Goal: Task Accomplishment & Management: Manage account settings

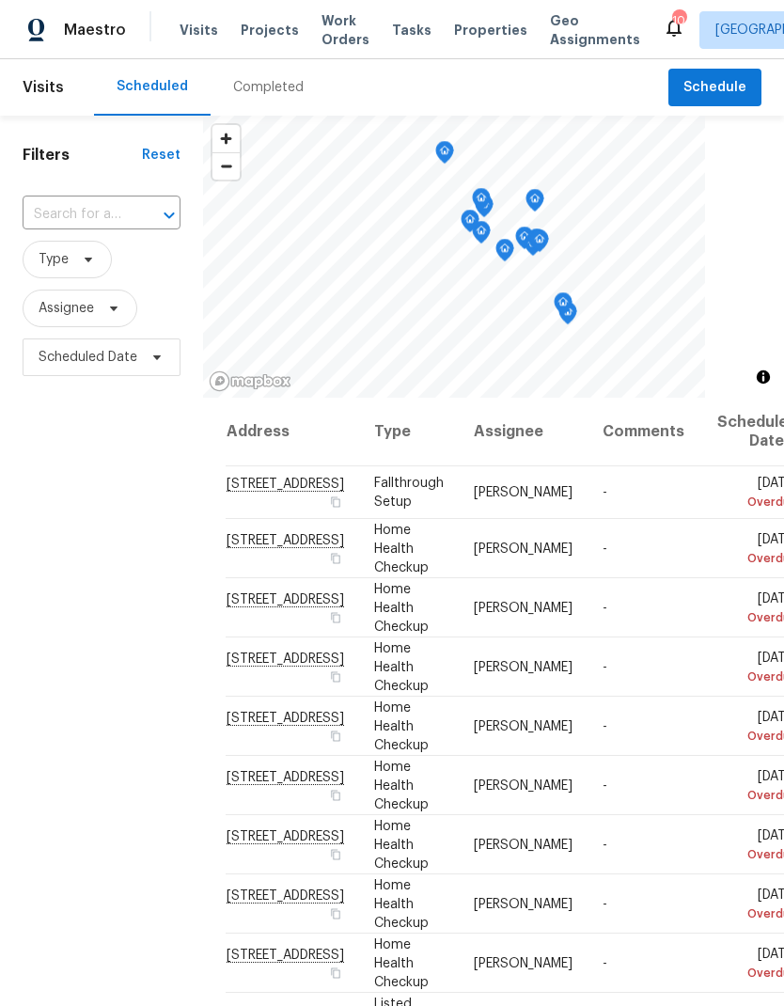
click at [344, 24] on span "Work Orders" at bounding box center [346, 30] width 48 height 38
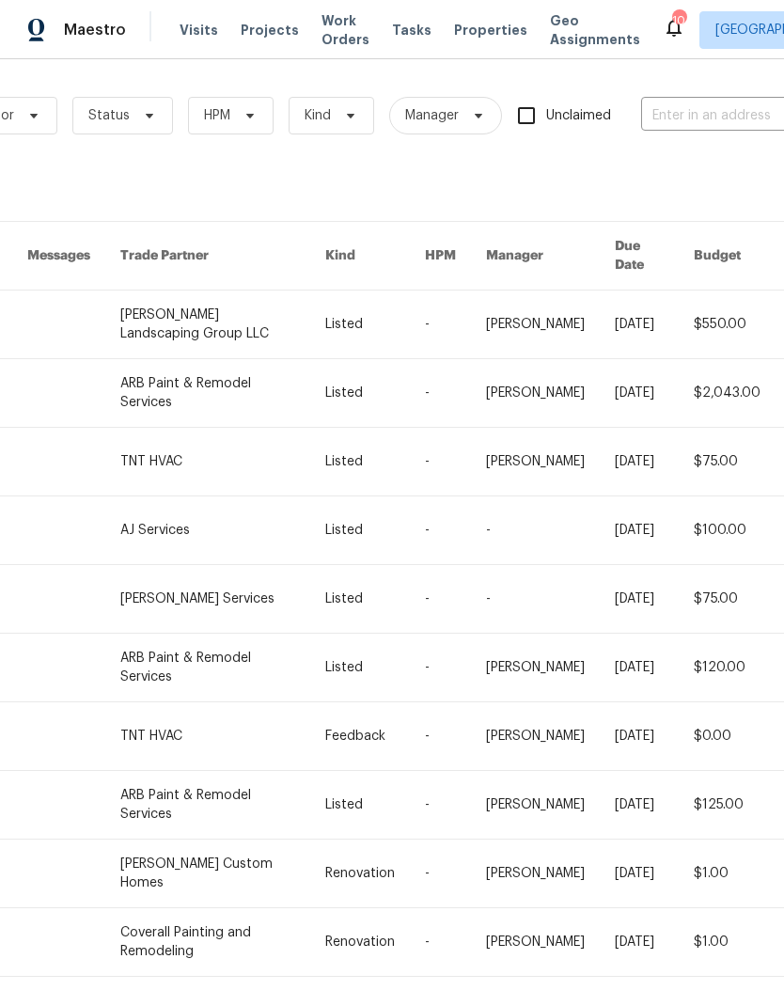
scroll to position [0, 226]
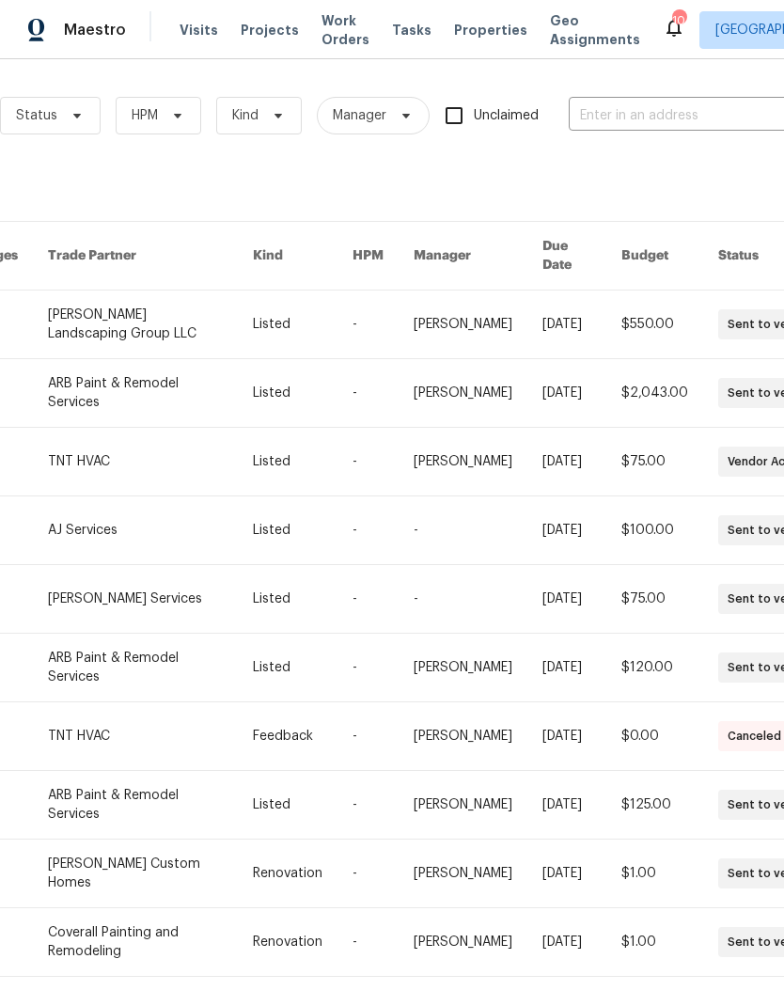
click at [697, 106] on input "text" at bounding box center [663, 116] width 188 height 29
type input "109 la"
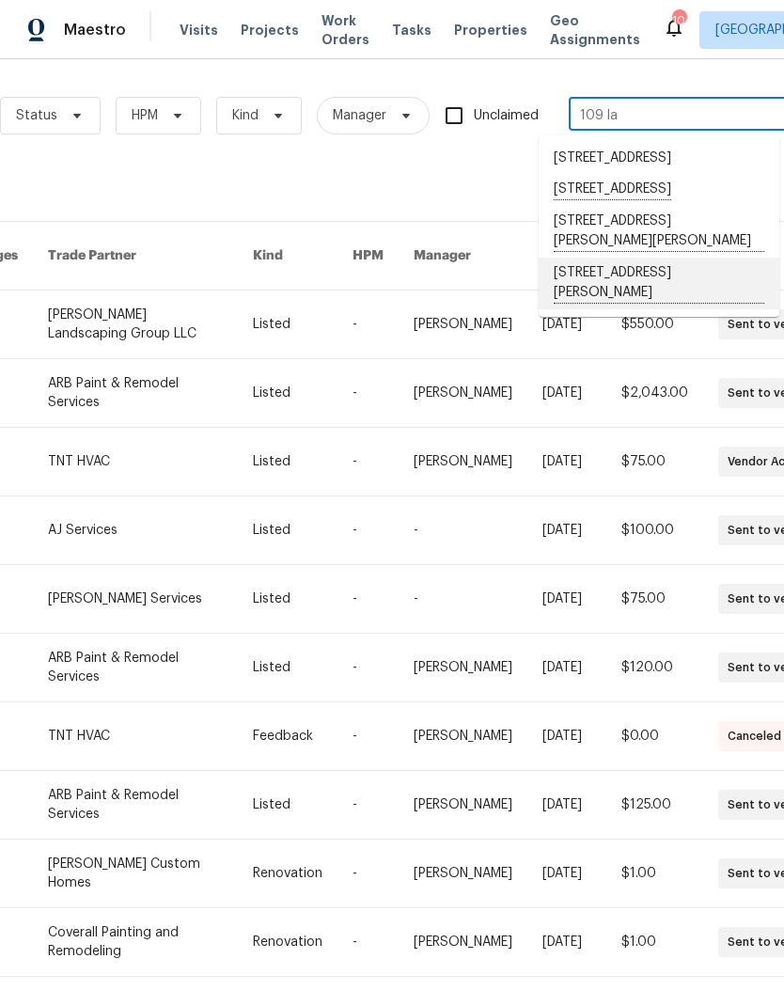
click at [638, 309] on li "[STREET_ADDRESS][PERSON_NAME]" at bounding box center [659, 284] width 241 height 52
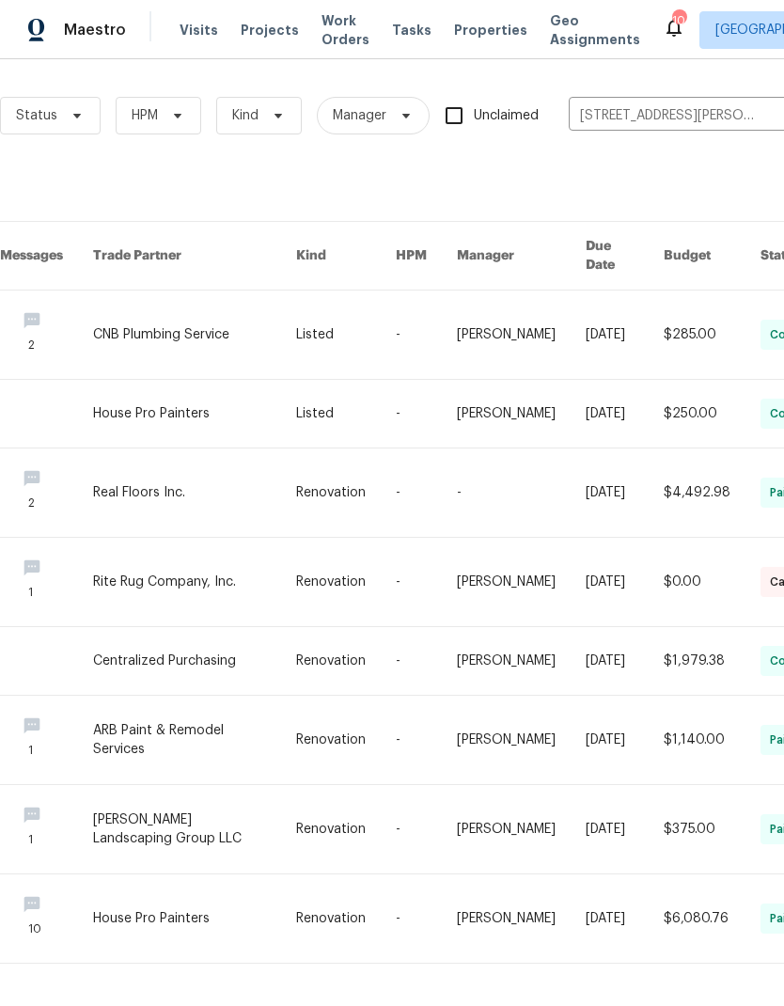
click at [228, 380] on link at bounding box center [194, 414] width 203 height 68
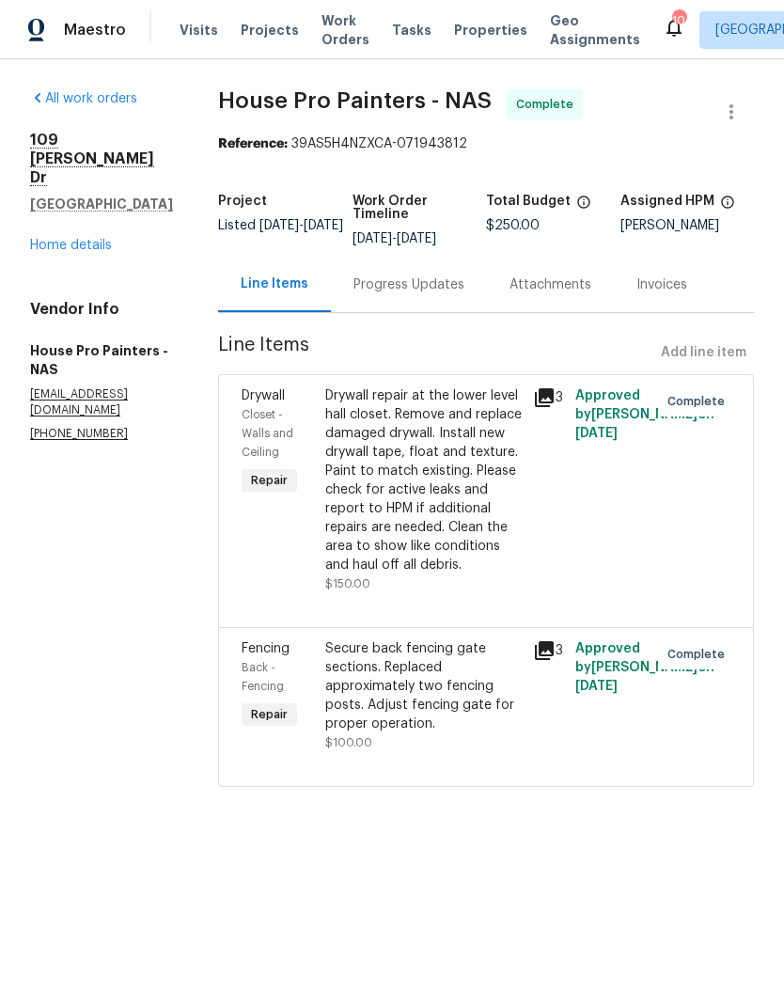
click at [556, 407] on icon at bounding box center [544, 397] width 23 height 23
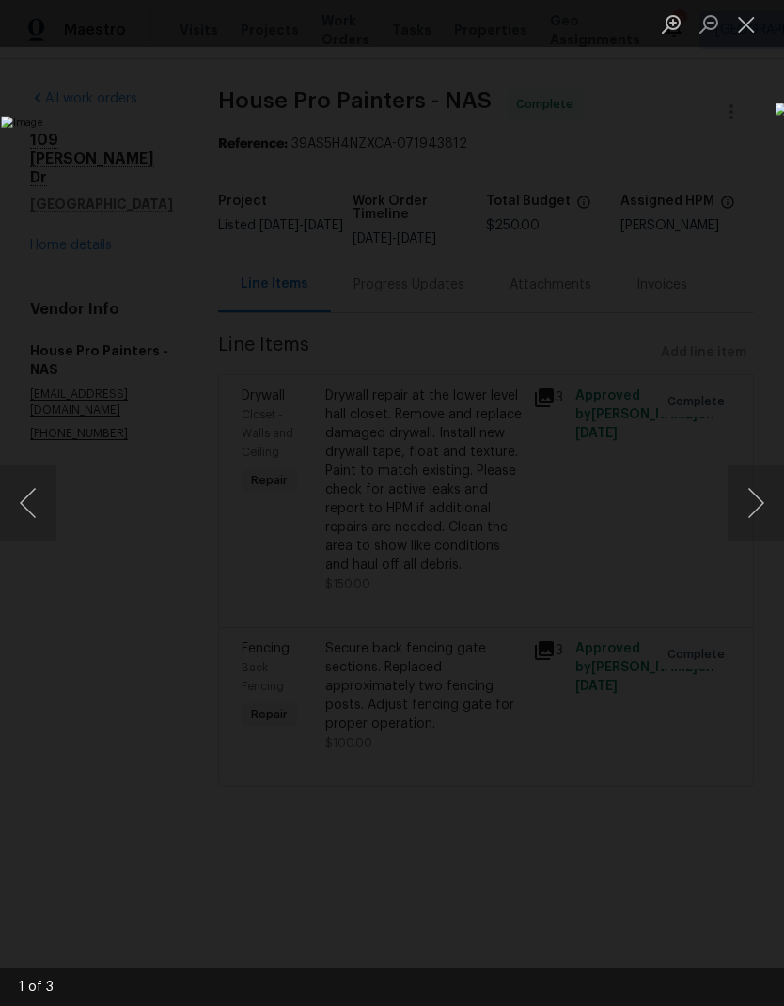
click at [762, 492] on button "Next image" at bounding box center [756, 502] width 56 height 75
click at [753, 524] on button "Next image" at bounding box center [756, 502] width 56 height 75
click at [605, 541] on img "Lightbox" at bounding box center [303, 503] width 604 height 774
click at [775, 512] on button "Next image" at bounding box center [756, 502] width 56 height 75
click at [750, 17] on button "Close lightbox" at bounding box center [747, 24] width 38 height 33
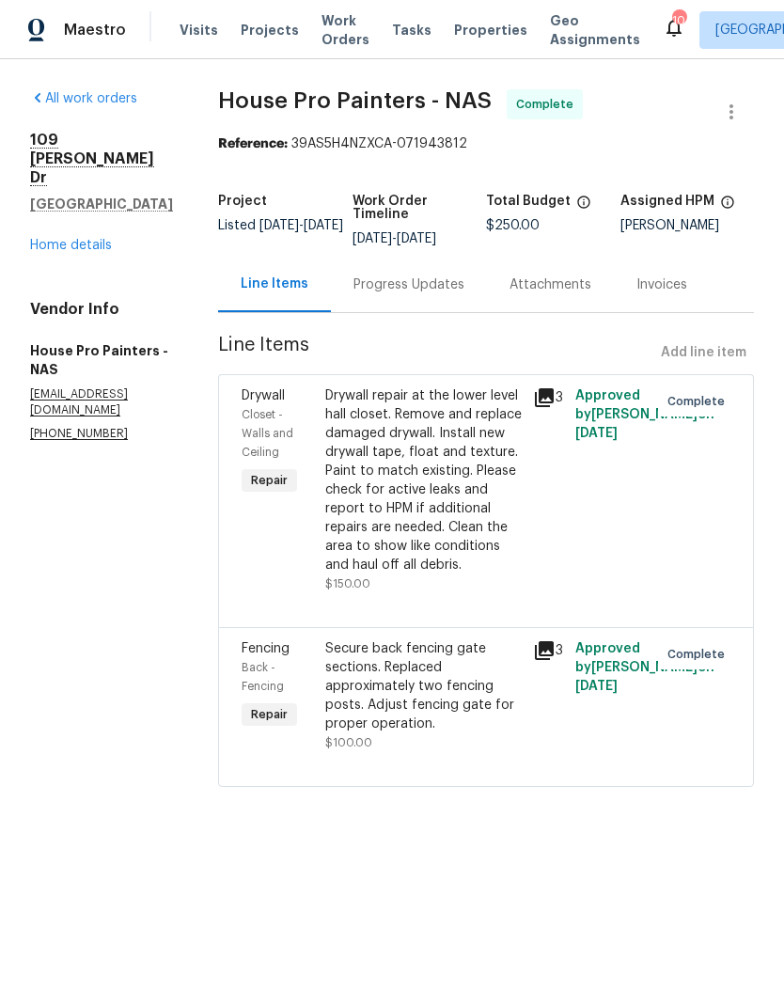
click at [462, 519] on div "Drywall repair at the lower level hall closet. Remove and replace damaged drywa…" at bounding box center [423, 480] width 197 height 188
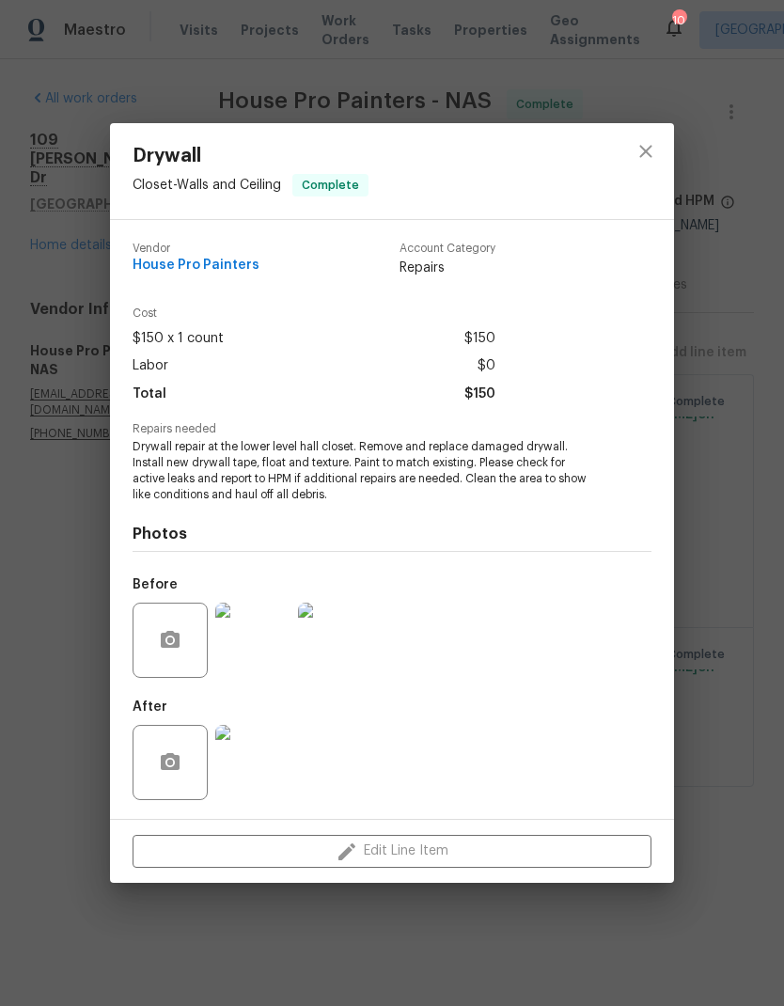
click at [265, 776] on img at bounding box center [252, 762] width 75 height 75
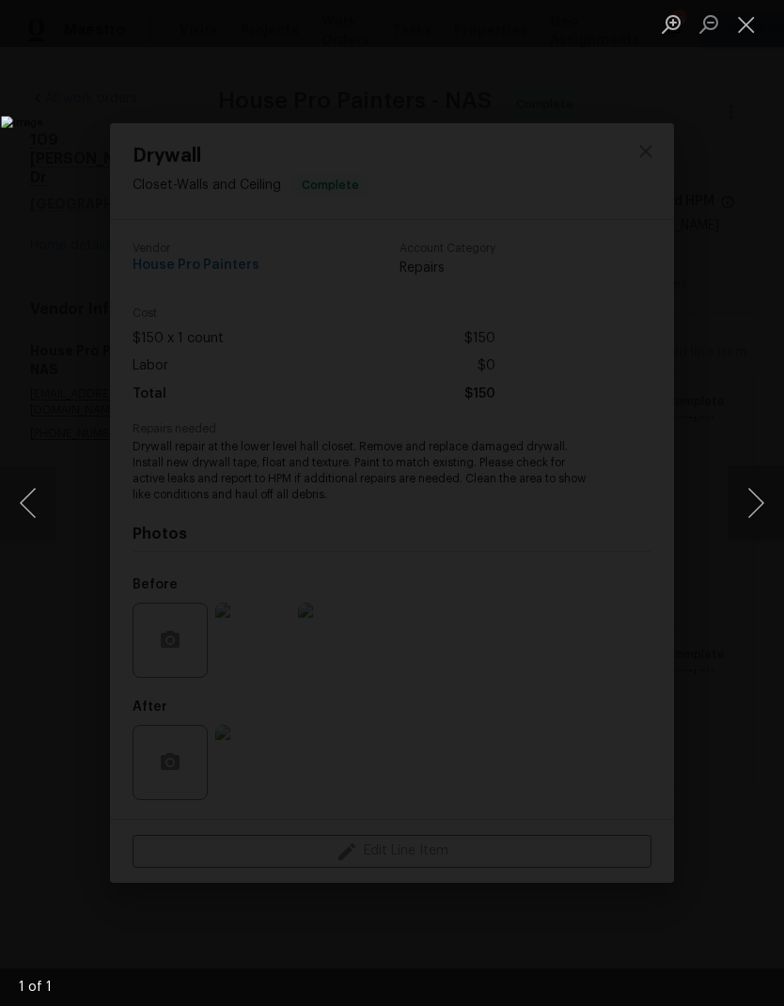
click at [751, 22] on button "Close lightbox" at bounding box center [747, 24] width 38 height 33
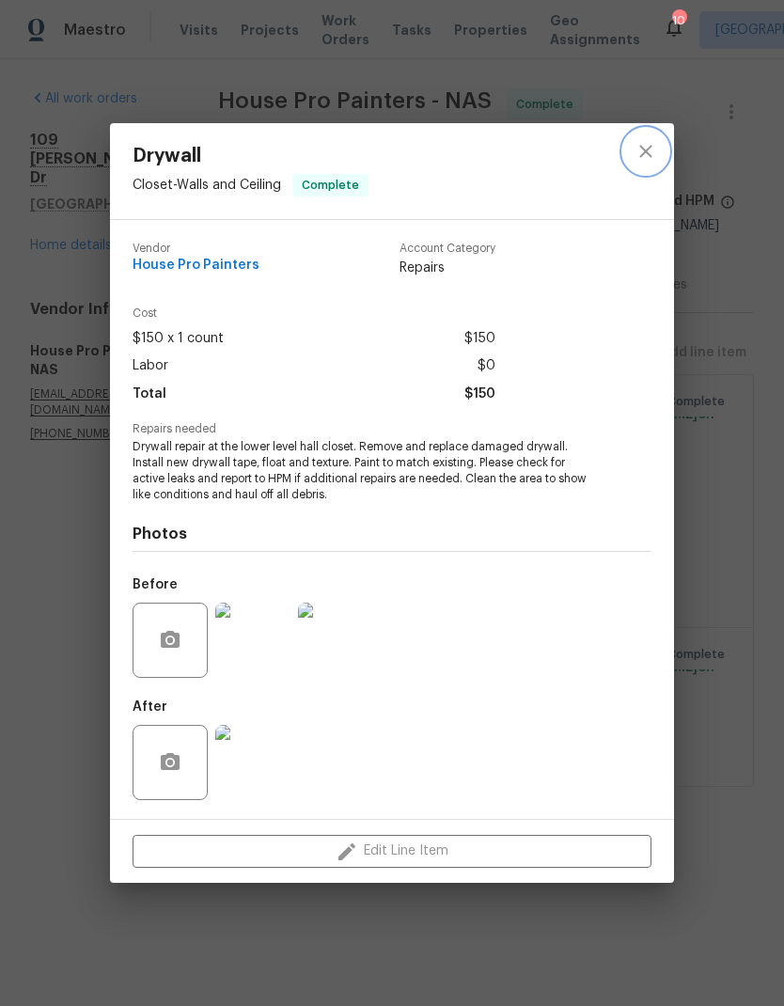
click at [637, 161] on icon "close" at bounding box center [646, 151] width 23 height 23
